Goal: Transaction & Acquisition: Purchase product/service

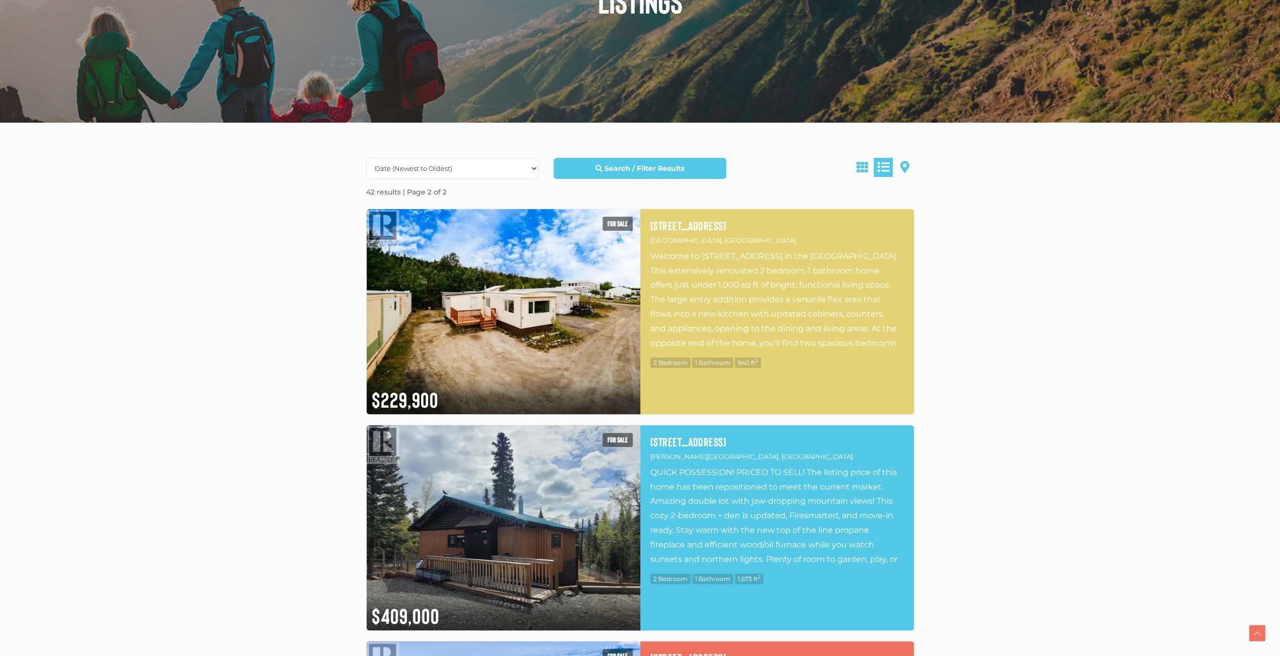
scroll to position [201, 0]
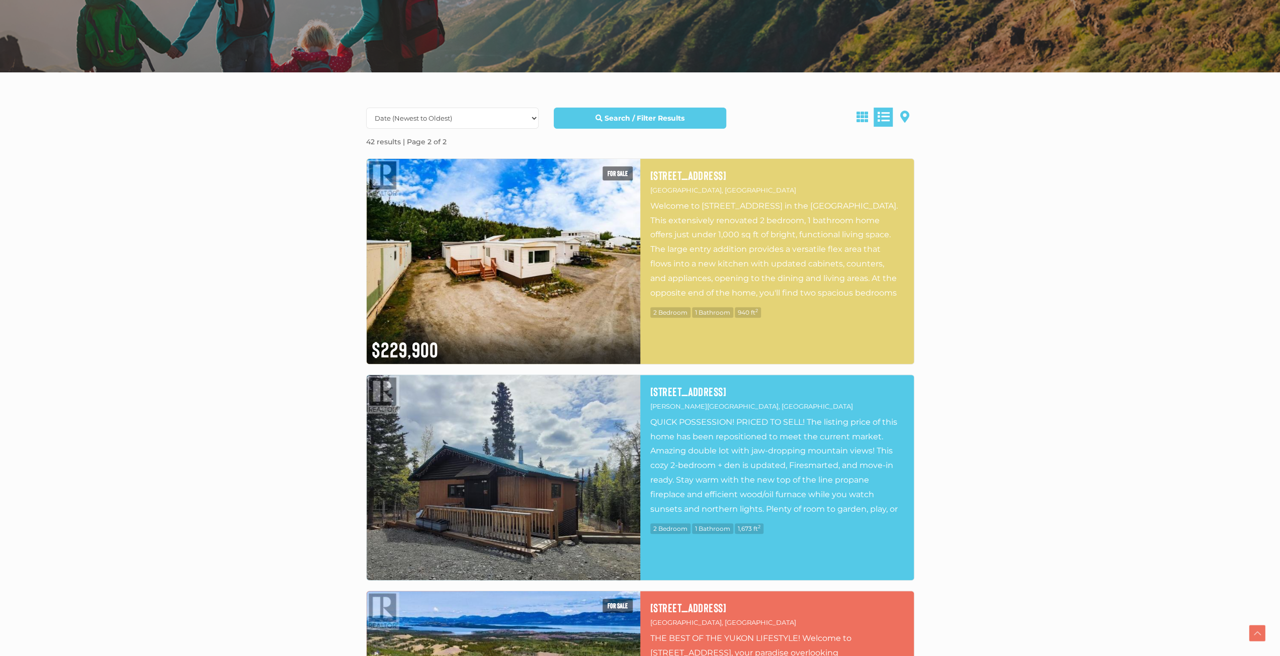
click at [572, 456] on img at bounding box center [504, 477] width 274 height 205
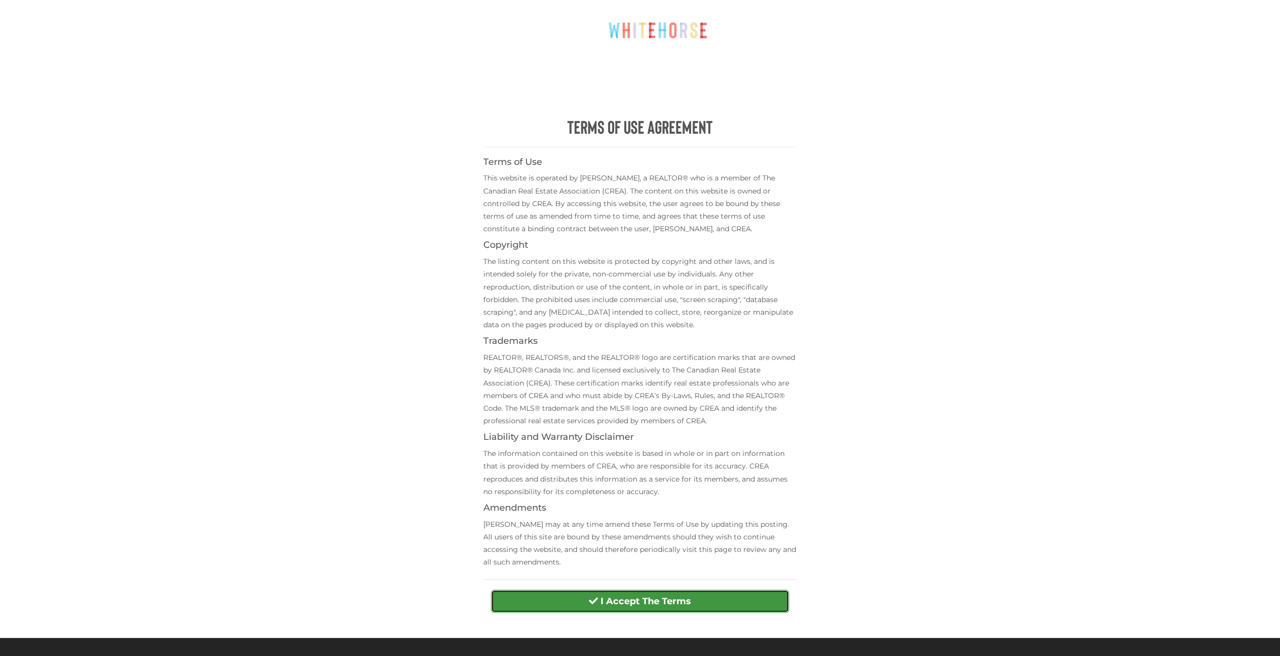
click at [609, 596] on strong "I Accept The Terms" at bounding box center [645, 601] width 91 height 11
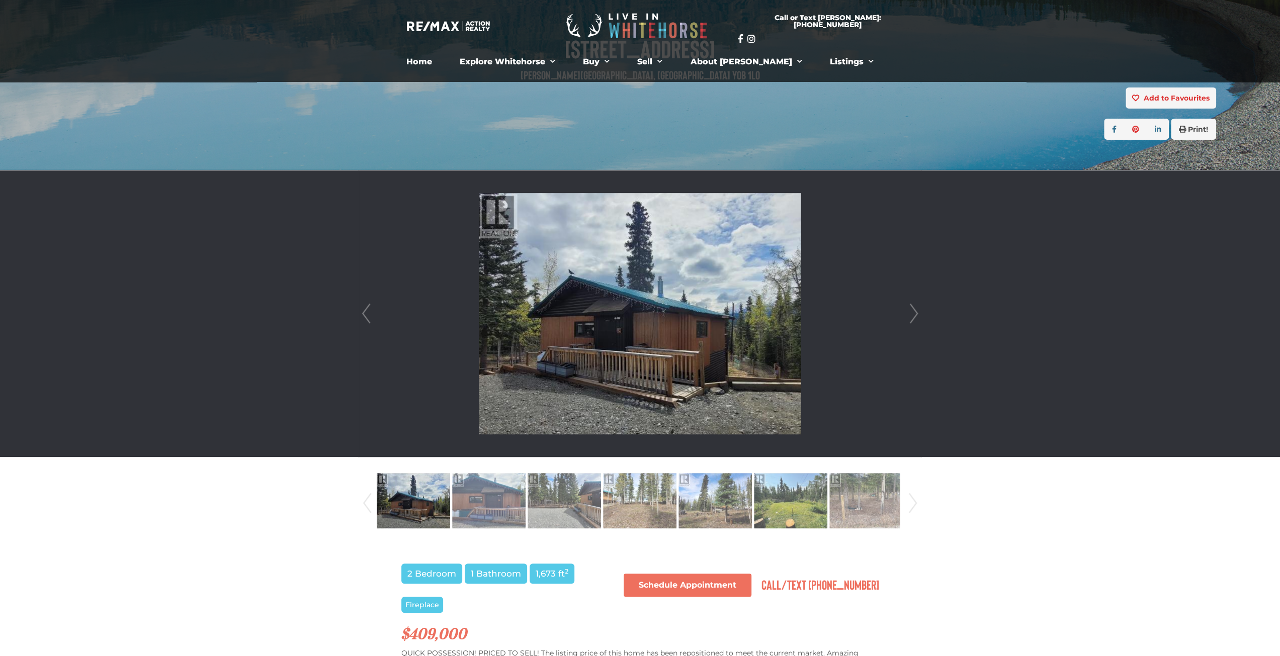
scroll to position [151, 0]
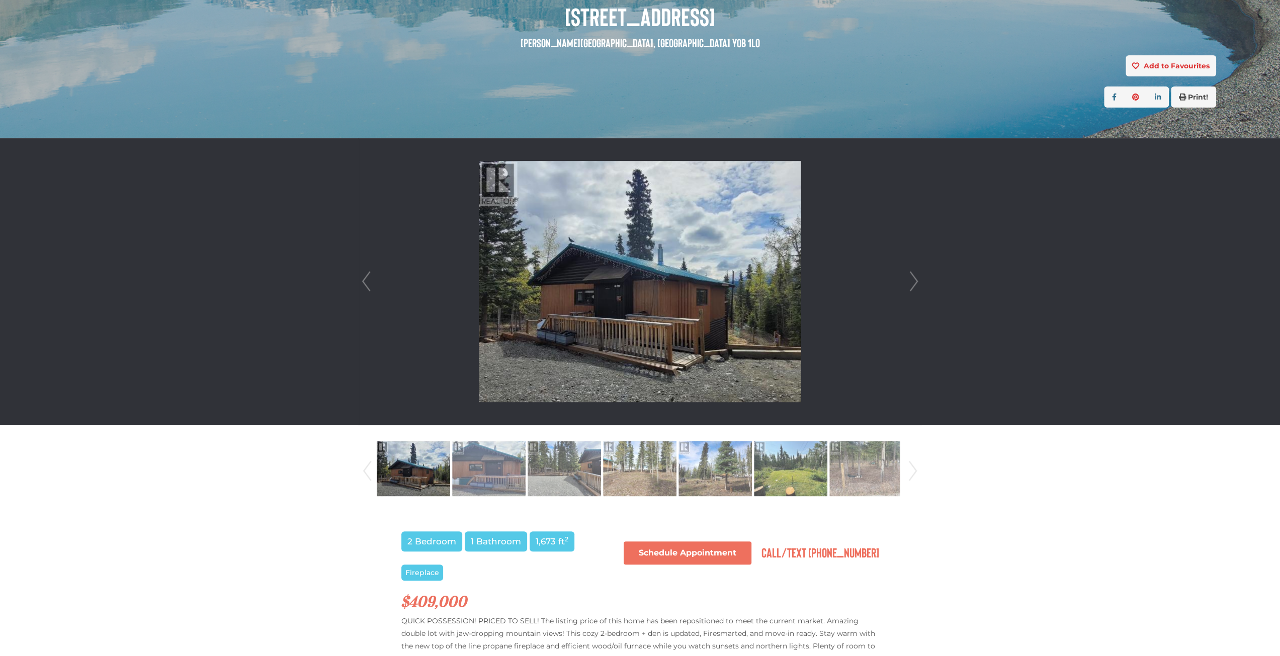
click at [650, 278] on img at bounding box center [640, 281] width 322 height 241
click at [915, 276] on link "Next" at bounding box center [913, 281] width 15 height 287
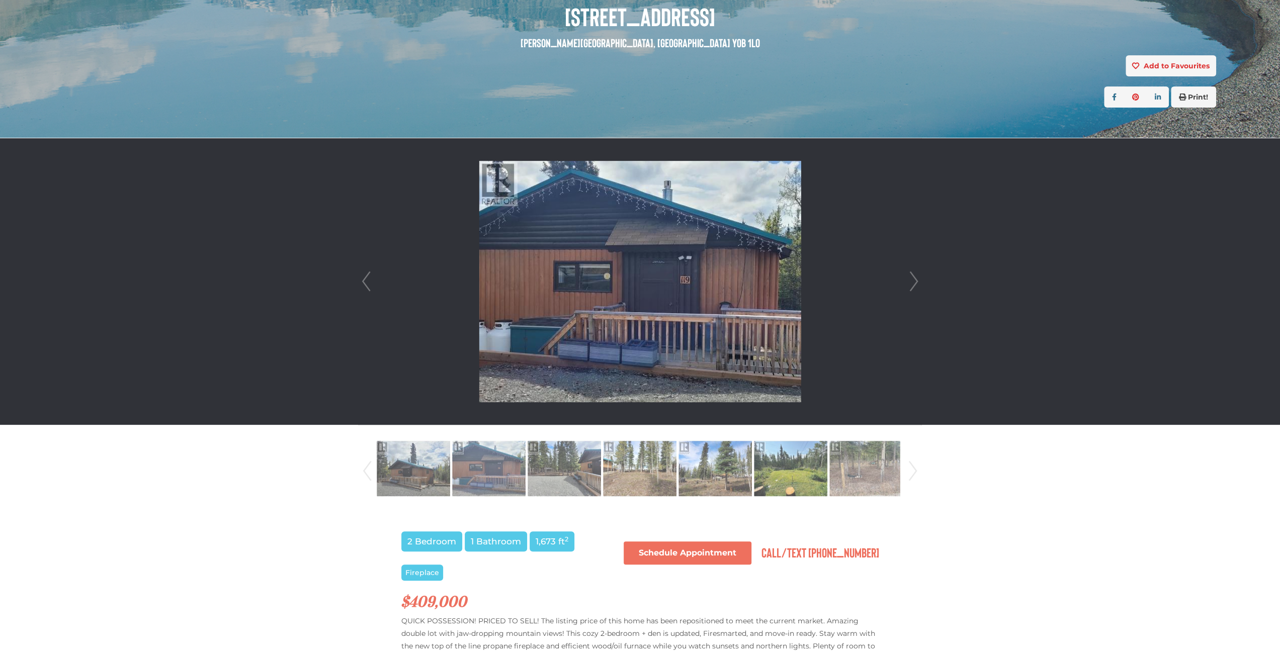
click at [915, 276] on link "Next" at bounding box center [913, 281] width 15 height 287
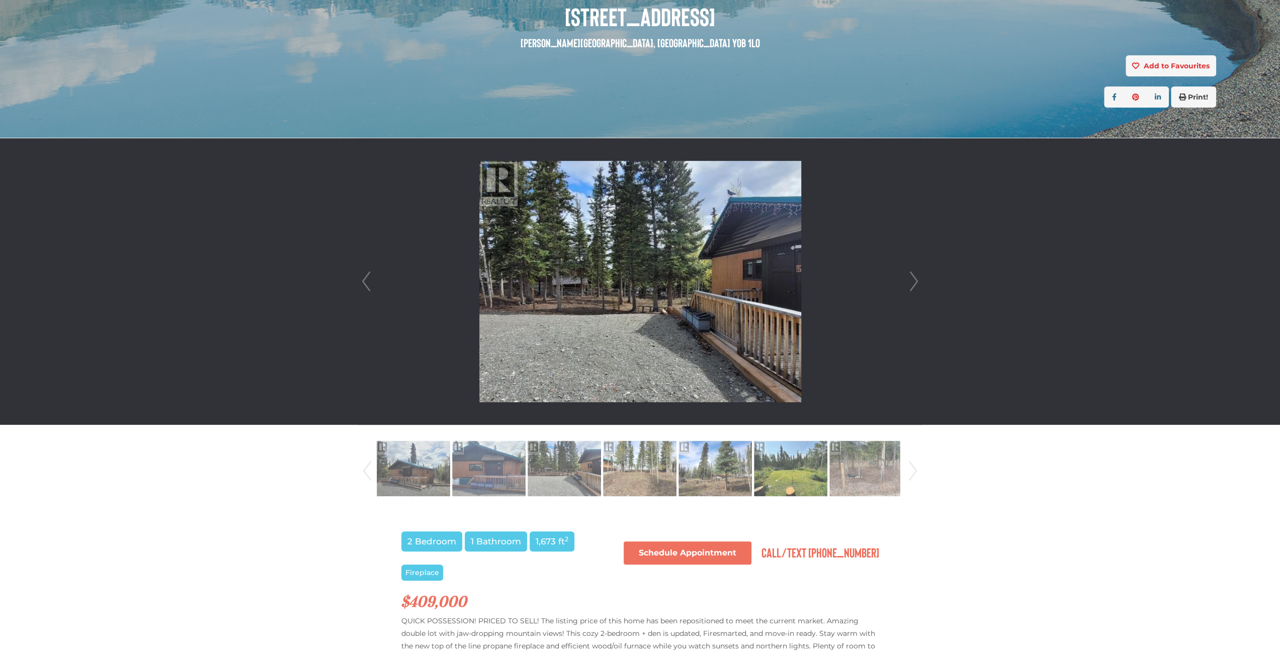
click at [915, 276] on link "Next" at bounding box center [913, 281] width 15 height 287
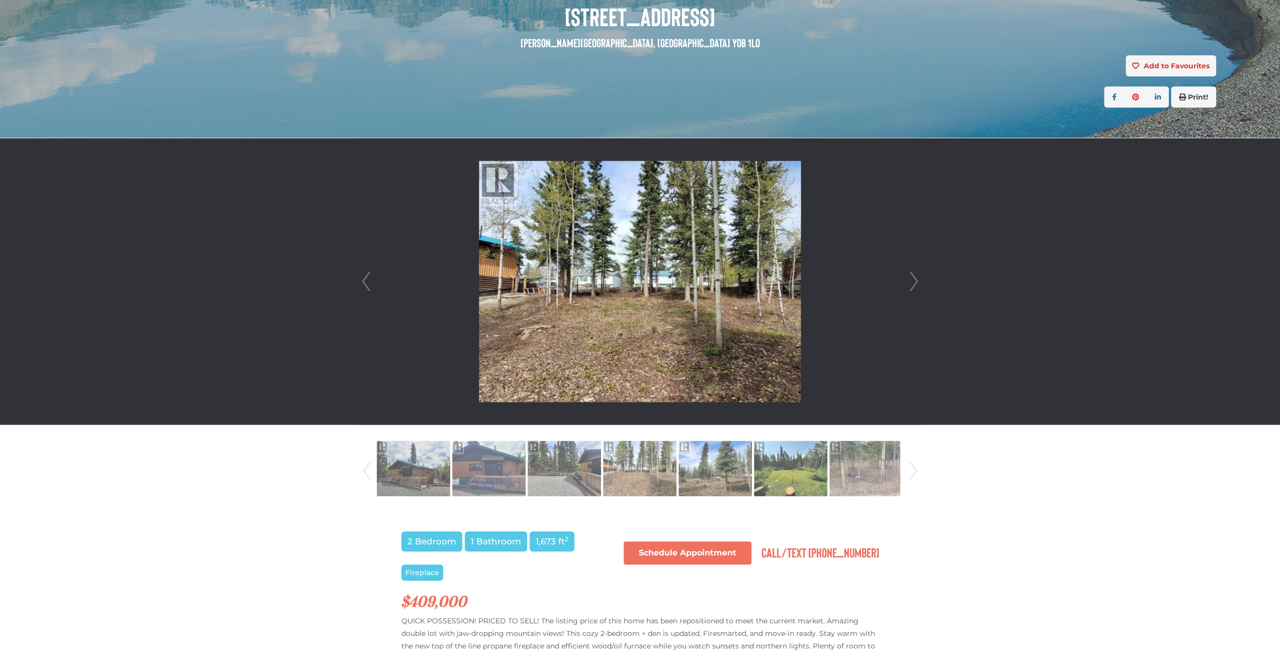
click at [915, 276] on link "Next" at bounding box center [913, 281] width 15 height 287
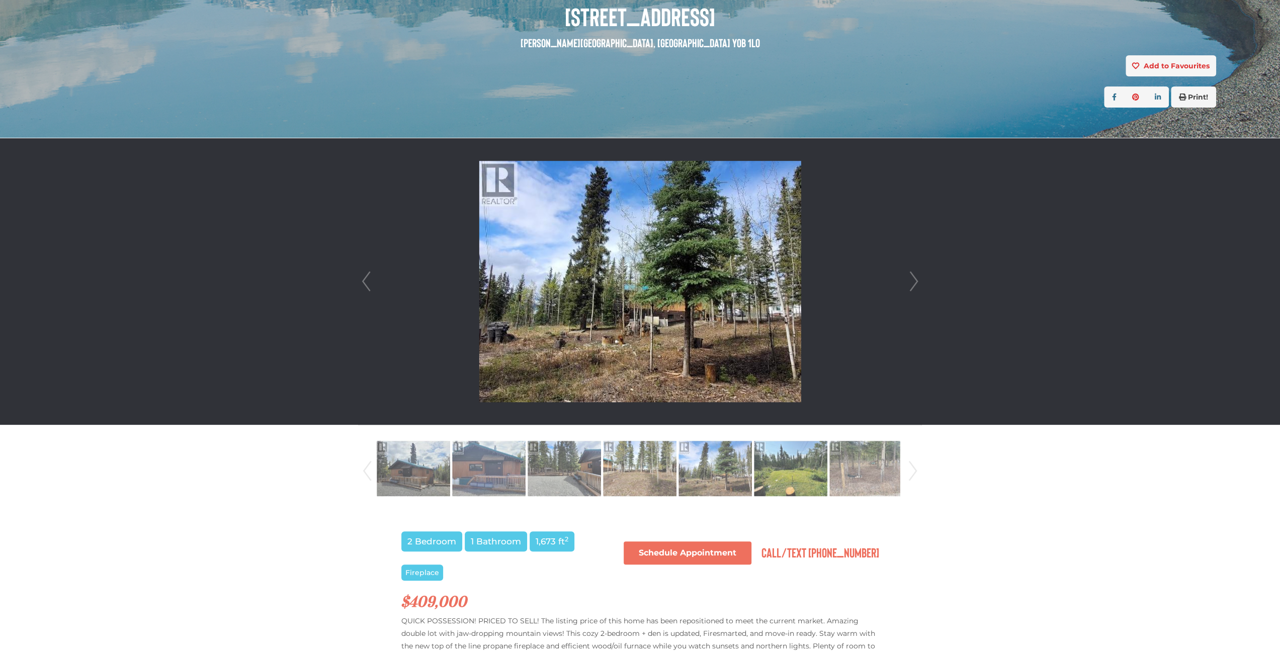
click at [915, 276] on link "Next" at bounding box center [913, 281] width 15 height 287
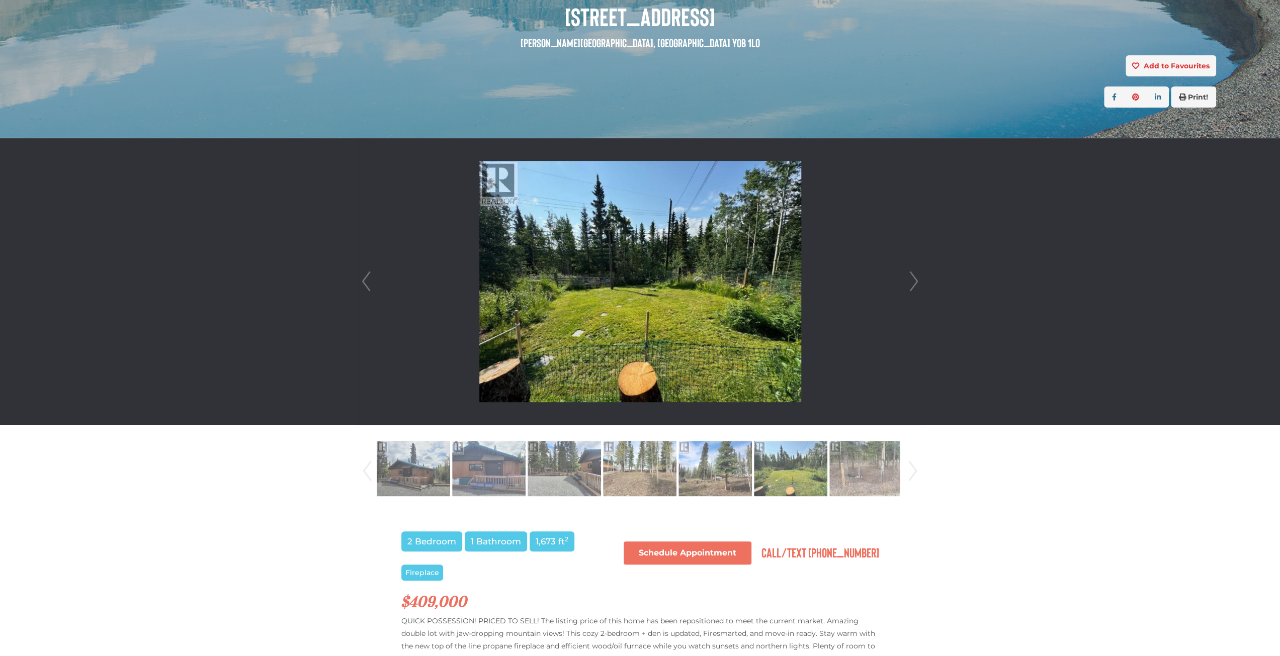
click at [915, 276] on link "Next" at bounding box center [913, 281] width 15 height 287
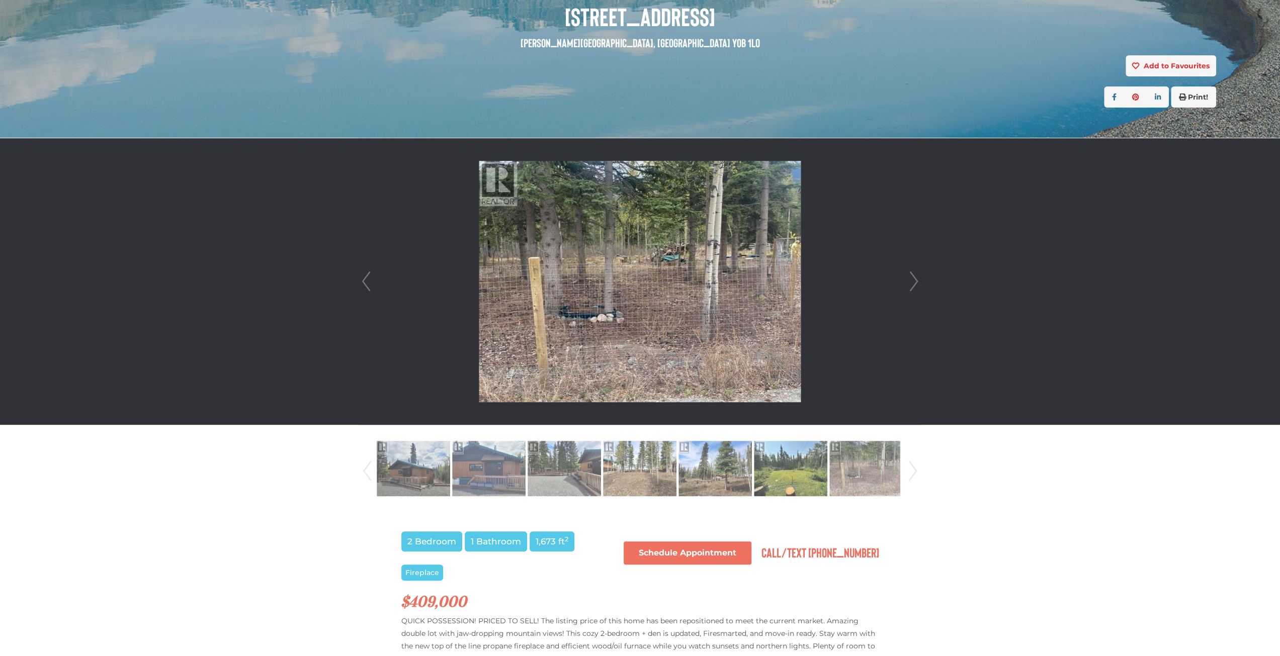
click at [915, 276] on link "Next" at bounding box center [913, 281] width 15 height 287
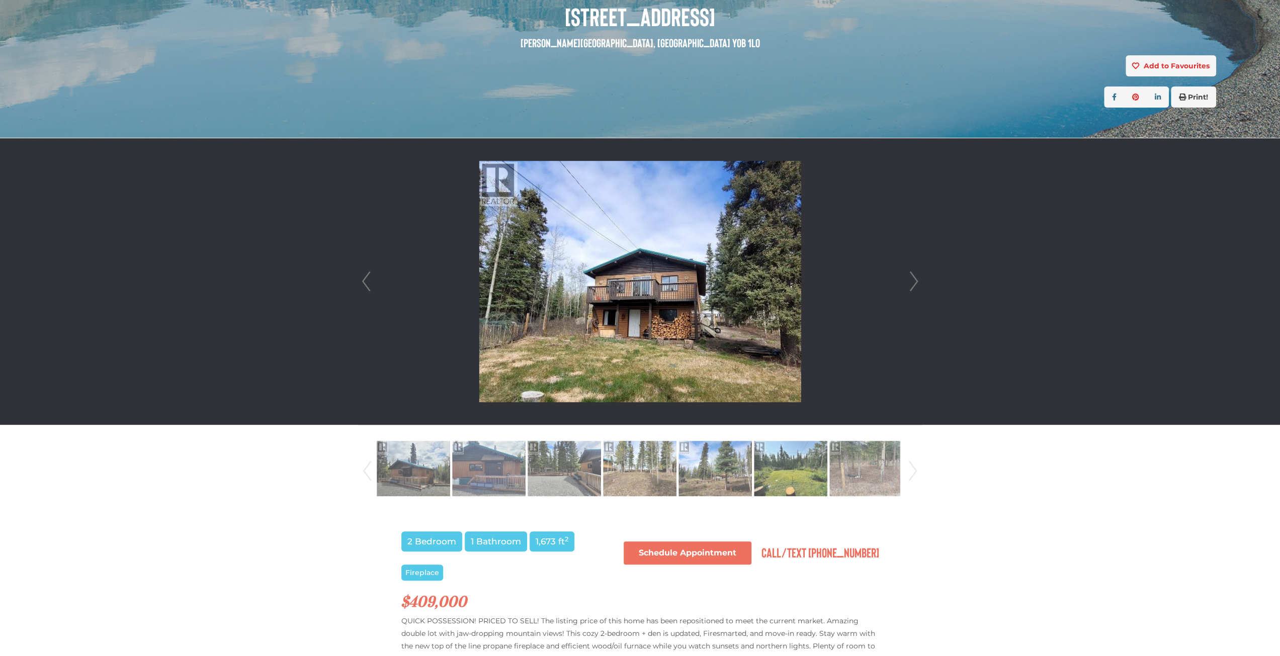
click at [907, 283] on link "Next" at bounding box center [913, 281] width 15 height 287
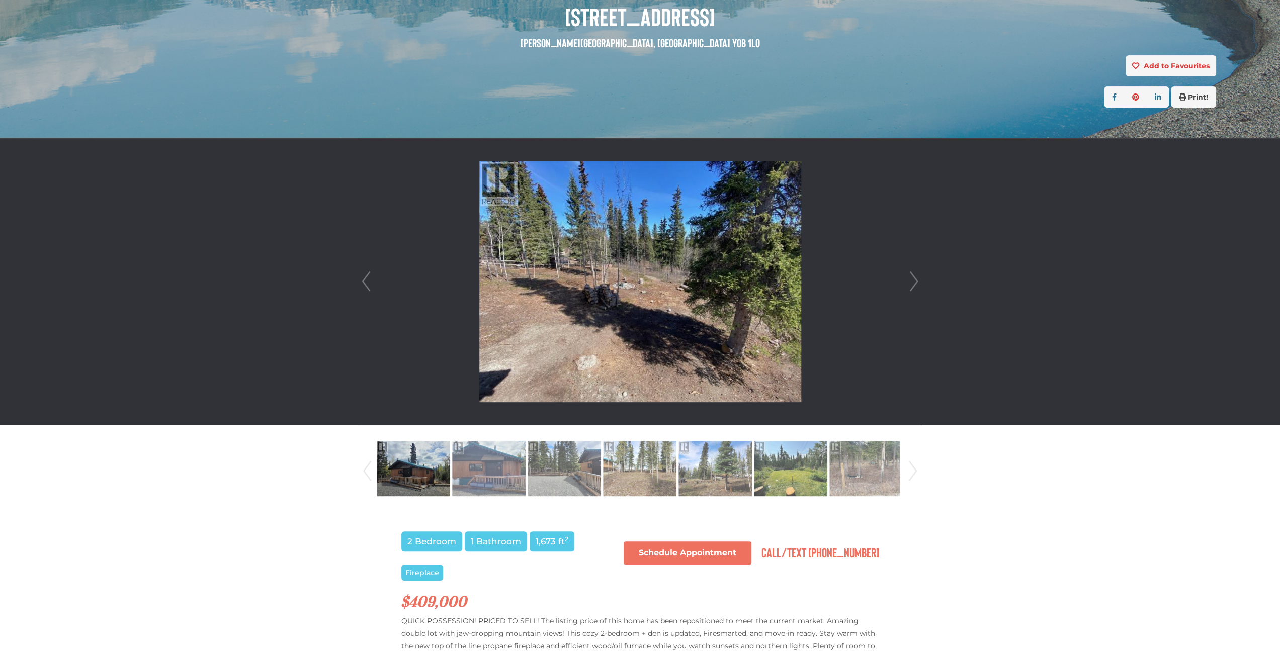
click at [907, 283] on link "Next" at bounding box center [913, 281] width 15 height 287
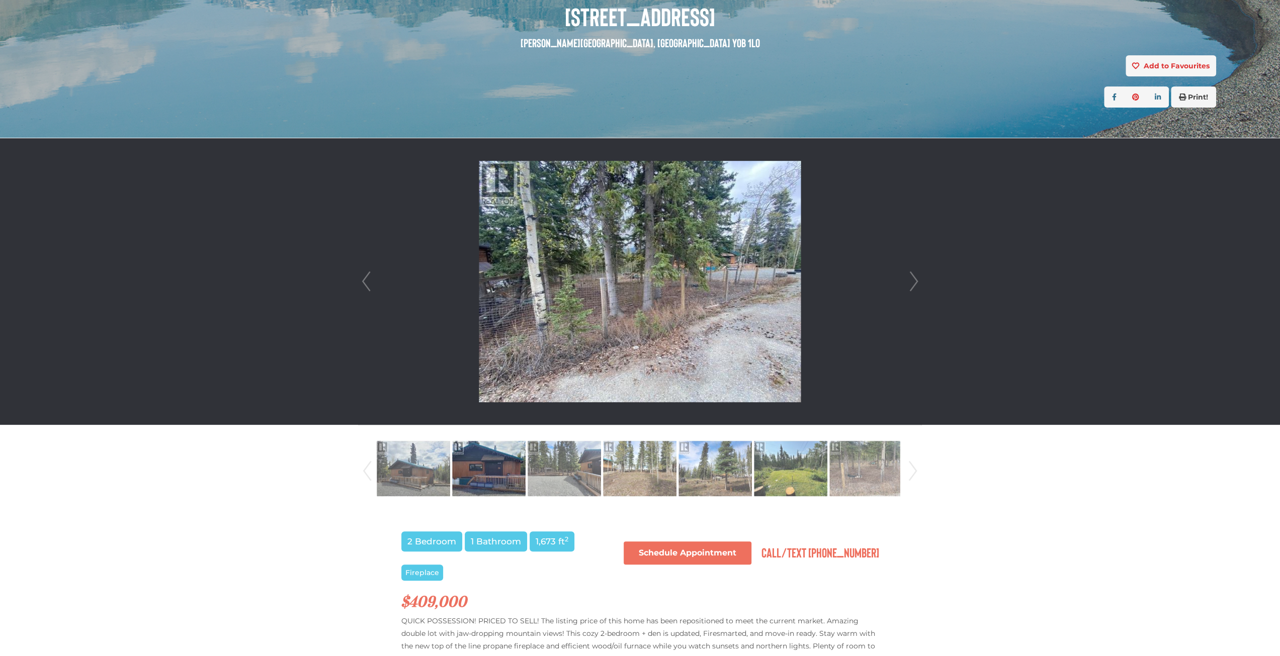
click at [907, 283] on link "Next" at bounding box center [913, 281] width 15 height 287
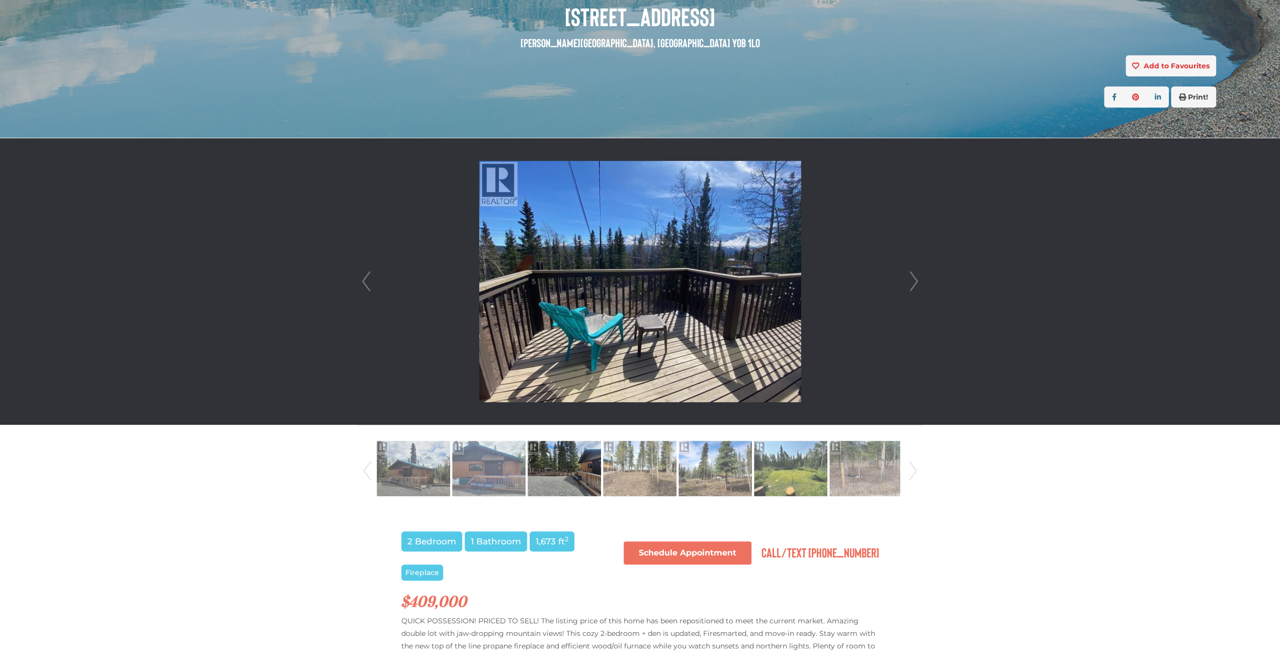
click at [907, 283] on link "Next" at bounding box center [913, 281] width 15 height 287
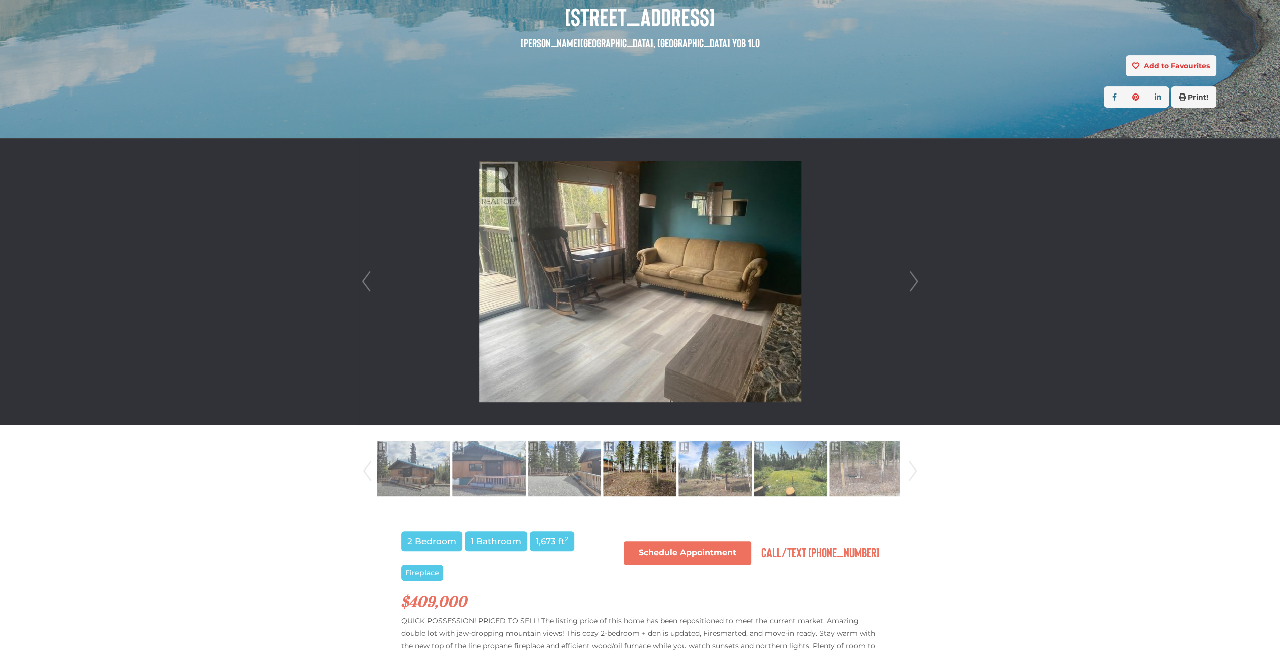
click at [373, 284] on li at bounding box center [639, 281] width 563 height 287
click at [368, 285] on link "Prev" at bounding box center [365, 281] width 15 height 287
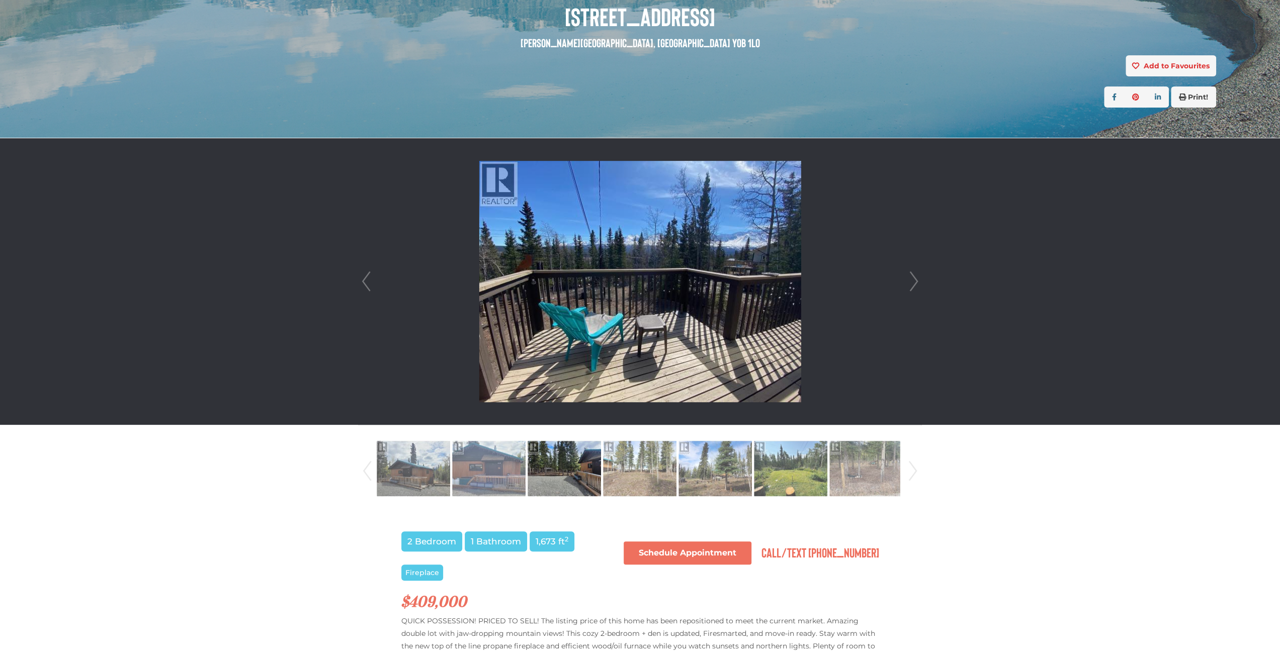
click at [913, 282] on link "Next" at bounding box center [913, 281] width 15 height 287
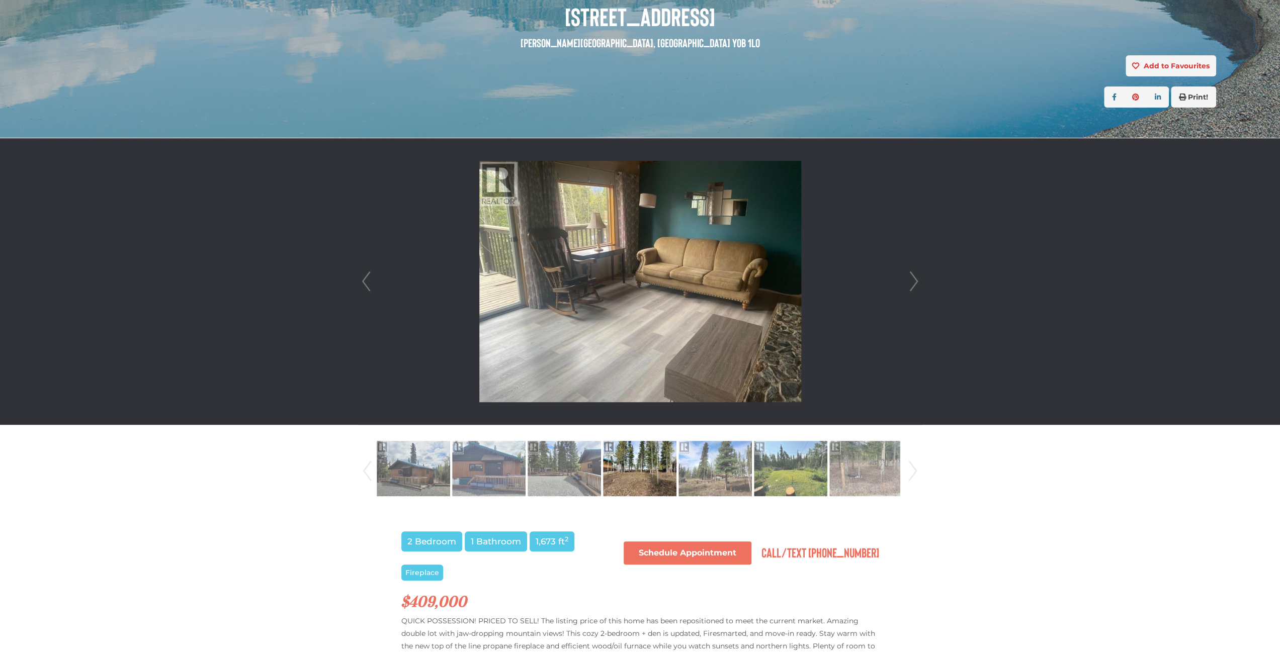
click at [913, 282] on link "Next" at bounding box center [913, 281] width 15 height 287
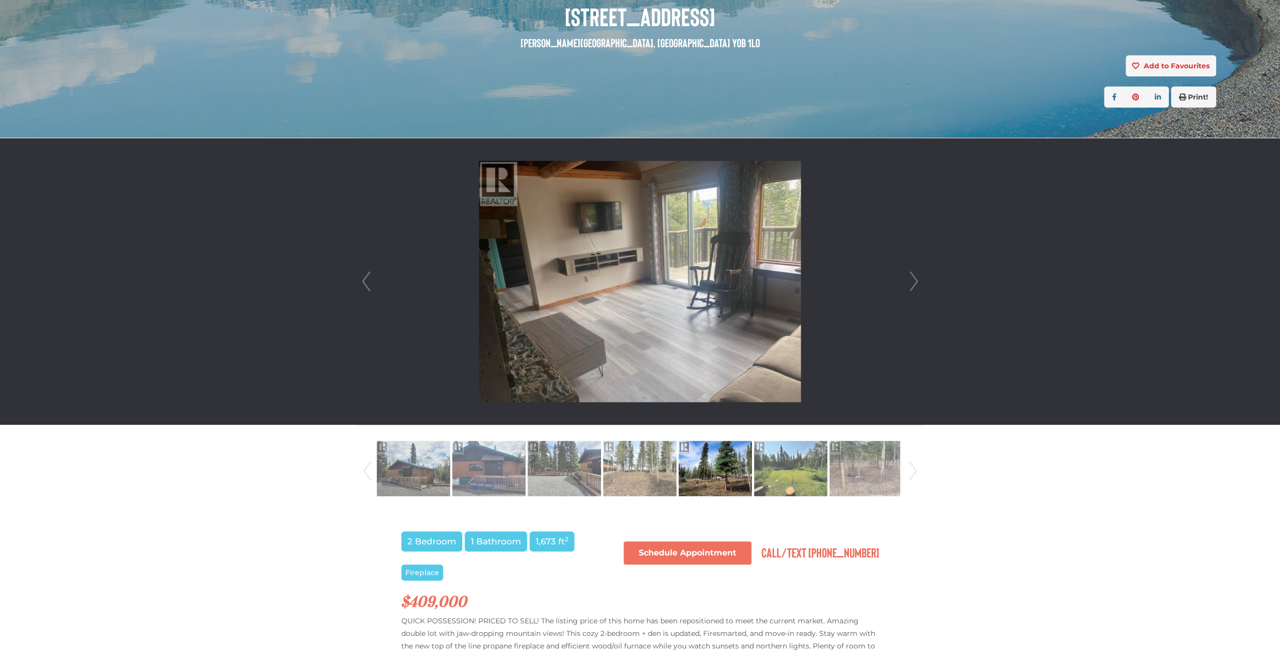
click at [913, 282] on link "Next" at bounding box center [913, 281] width 15 height 287
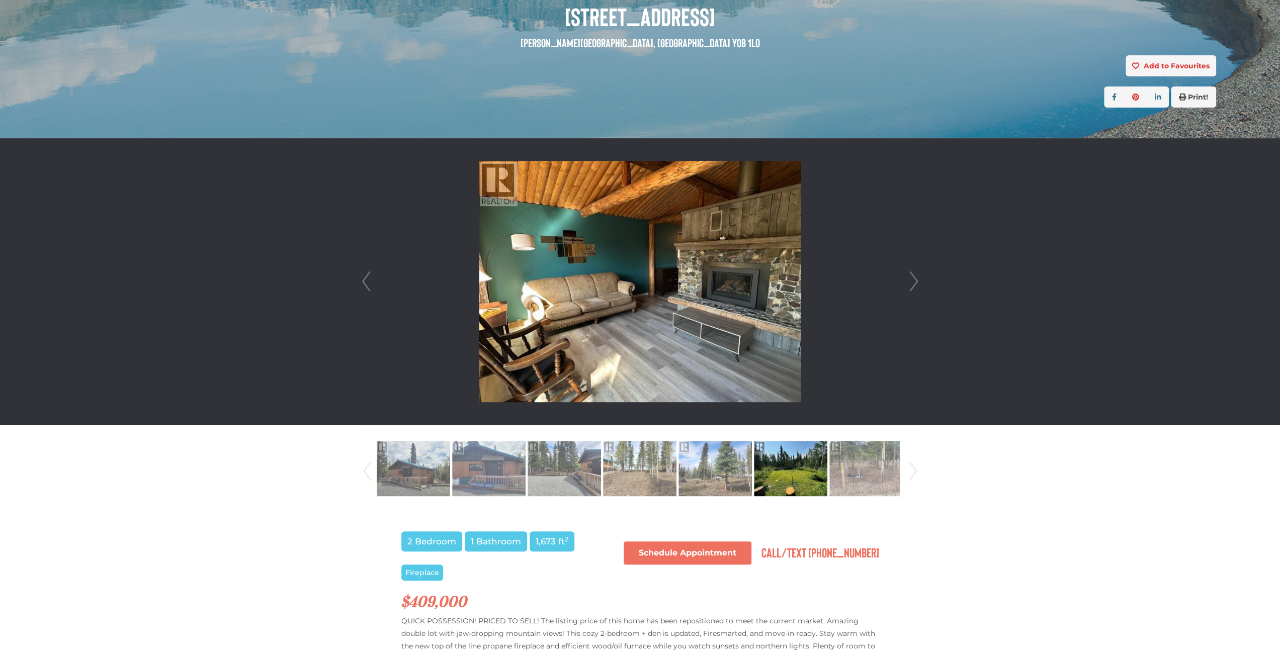
click at [913, 282] on link "Next" at bounding box center [913, 281] width 15 height 287
